Goal: Check status: Check status

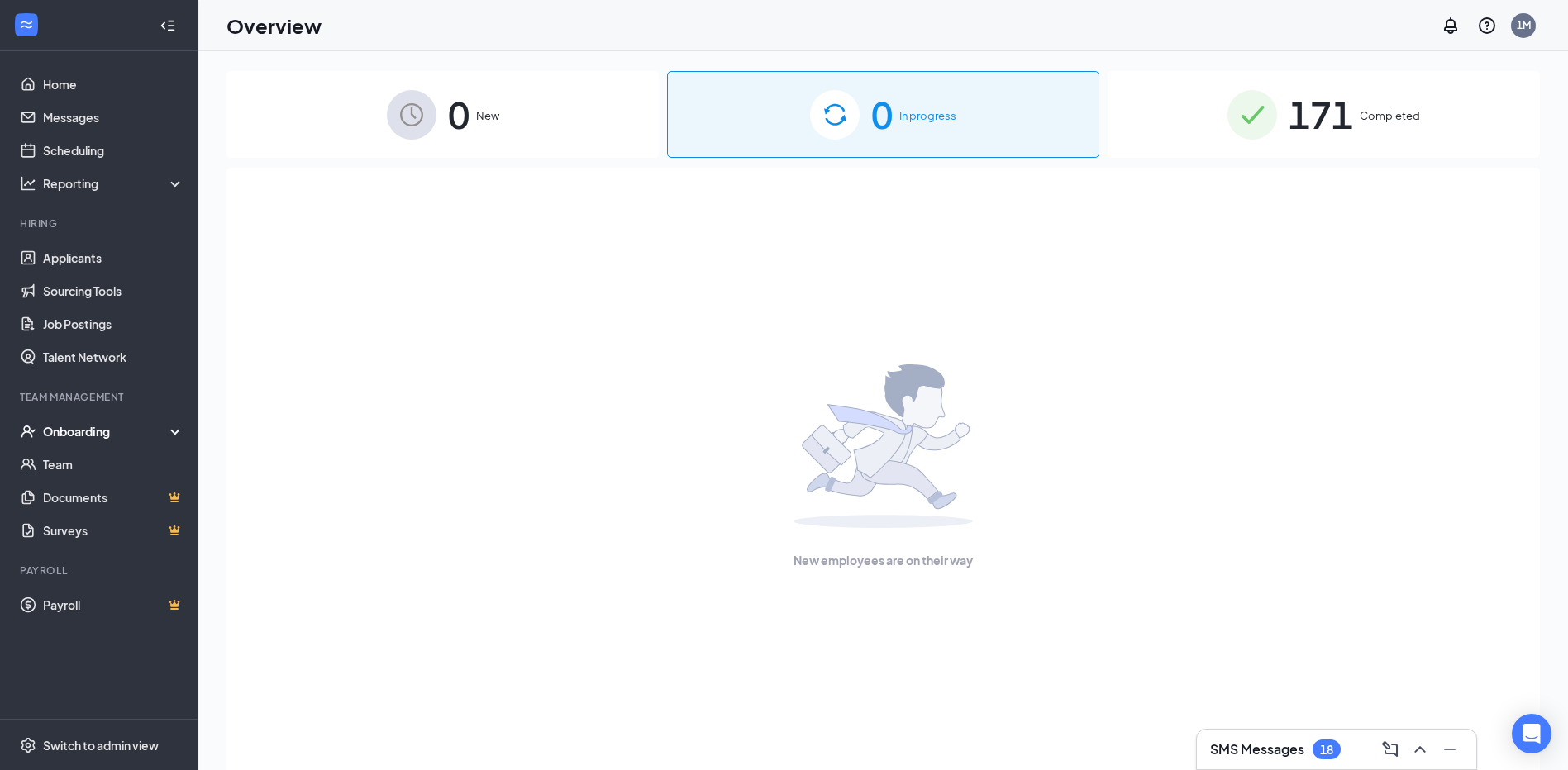
click at [1252, 115] on img at bounding box center [1251, 115] width 50 height 50
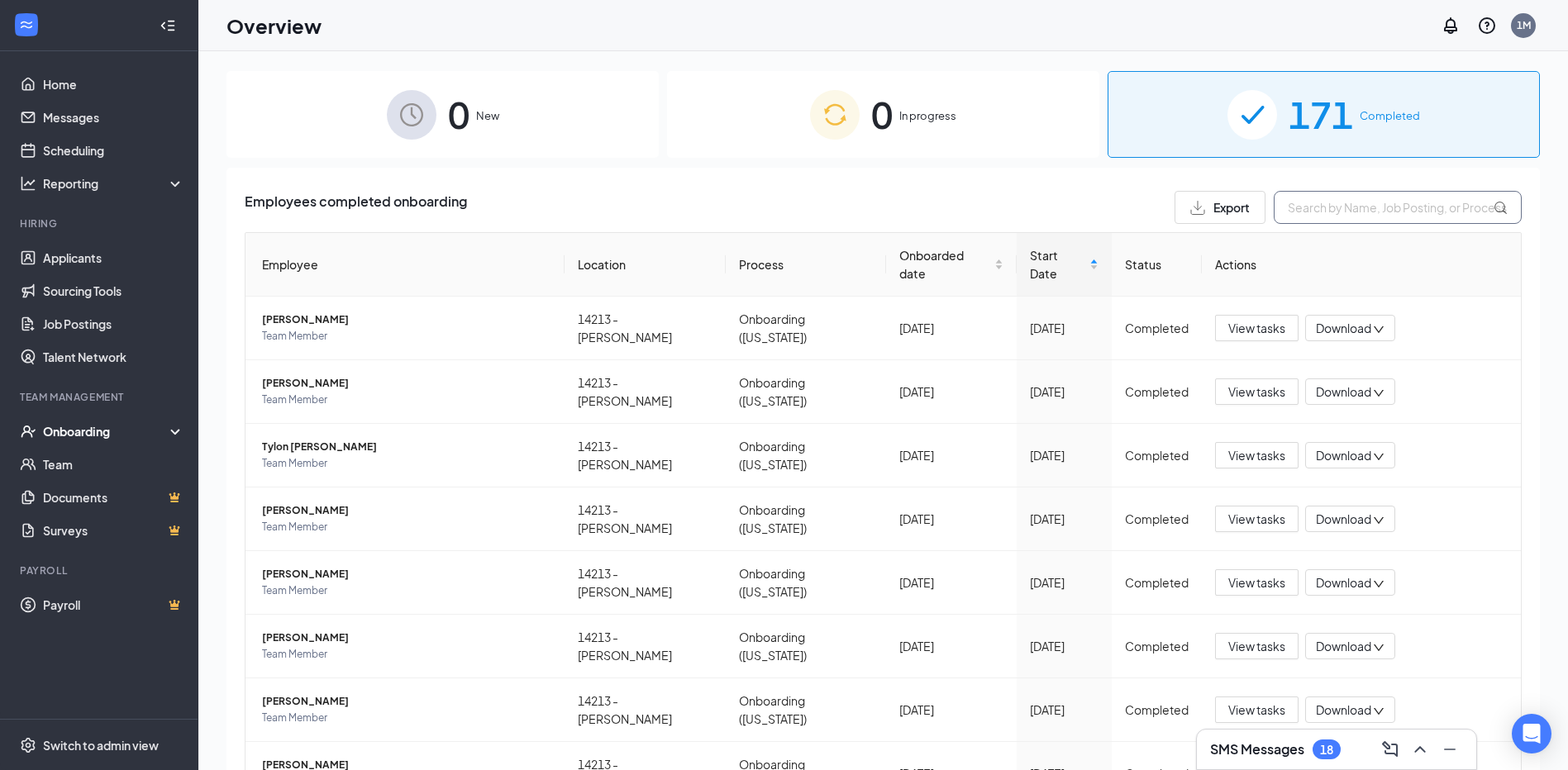
click at [1336, 214] on input "text" at bounding box center [1397, 207] width 248 height 33
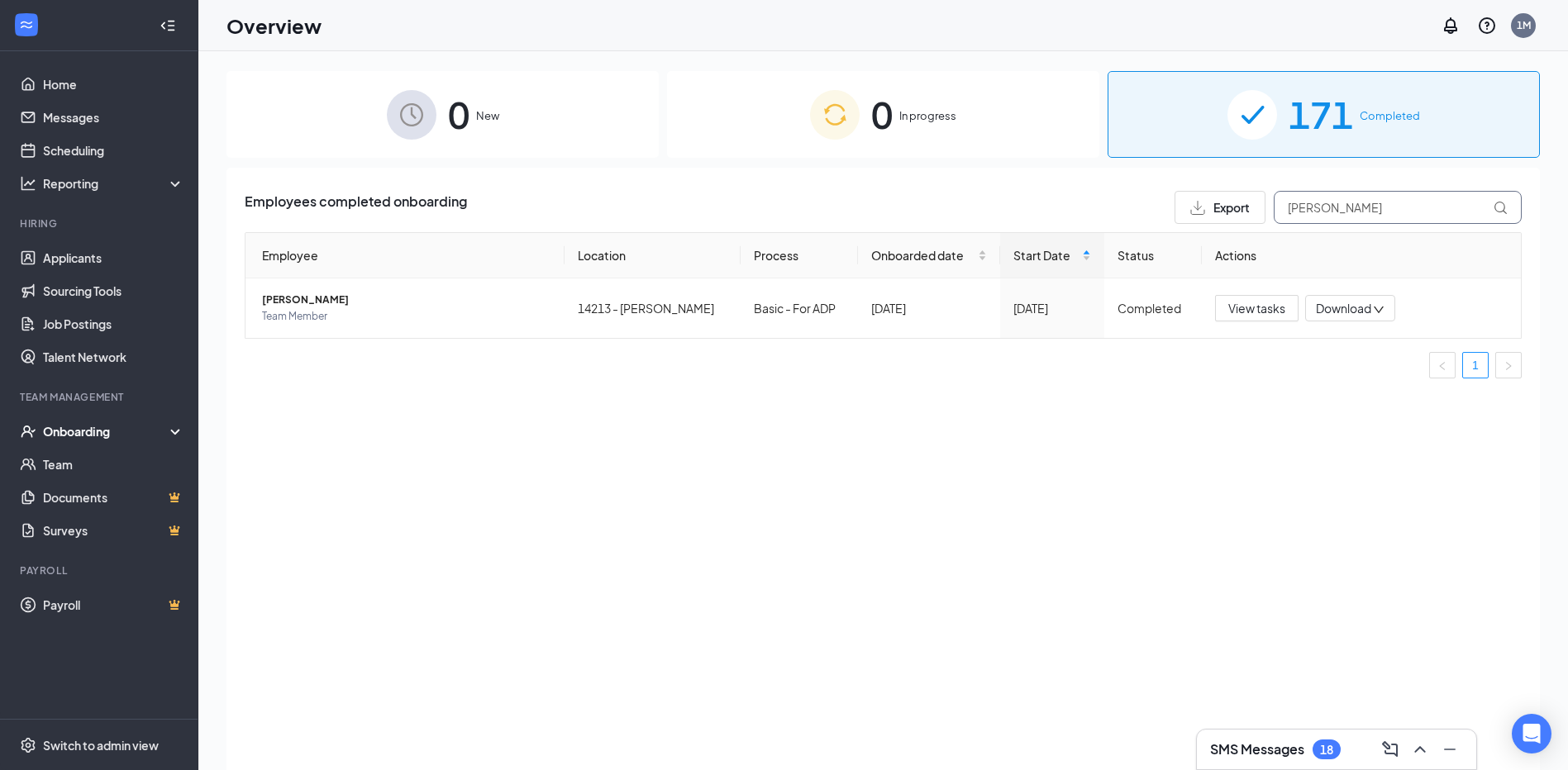
type input "[PERSON_NAME]"
